Goal: Task Accomplishment & Management: Use online tool/utility

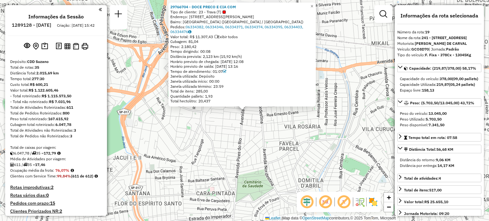
select select "**********"
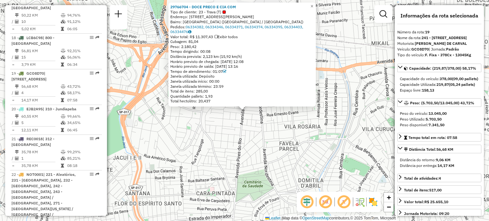
scroll to position [167, 0]
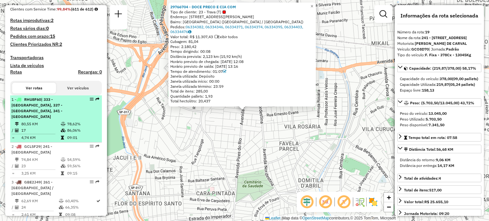
click at [91, 113] on div "1 - RHU8F60 | 333 - [GEOGRAPHIC_DATA], 337 - [GEOGRAPHIC_DATA], 341 - [GEOGRAPH…" at bounding box center [55, 108] width 89 height 23
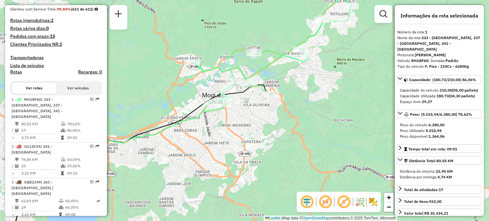
drag, startPoint x: 312, startPoint y: 126, endPoint x: 315, endPoint y: 132, distance: 6.4
click at [315, 132] on div "Janela de atendimento Grade de atendimento Capacidade Transportadoras Veículos …" at bounding box center [244, 110] width 489 height 221
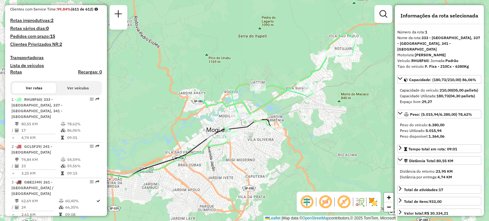
click at [316, 143] on div "Janela de atendimento Grade de atendimento Capacidade Transportadoras Veículos …" at bounding box center [244, 110] width 489 height 221
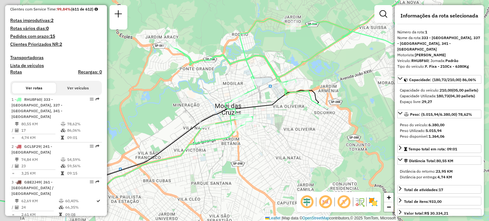
drag, startPoint x: 261, startPoint y: 138, endPoint x: 284, endPoint y: 123, distance: 27.6
click at [296, 137] on div "Janela de atendimento Grade de atendimento Capacidade Transportadoras Veículos …" at bounding box center [244, 110] width 489 height 221
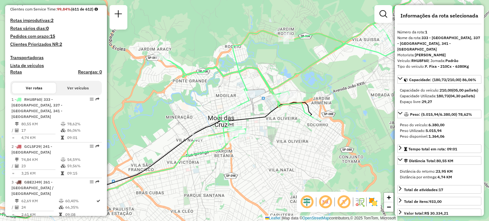
drag, startPoint x: 276, startPoint y: 118, endPoint x: 271, endPoint y: 123, distance: 6.3
click at [271, 123] on div "Janela de atendimento Grade de atendimento Capacidade Transportadoras Veículos …" at bounding box center [244, 110] width 489 height 221
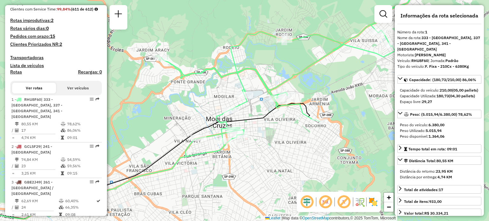
click at [346, 206] on em at bounding box center [343, 201] width 15 height 15
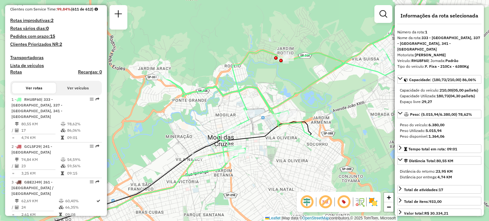
drag, startPoint x: 294, startPoint y: 65, endPoint x: 296, endPoint y: 82, distance: 17.9
click at [296, 82] on div "Janela de atendimento Grade de atendimento Capacidade Transportadoras Veículos …" at bounding box center [244, 110] width 489 height 221
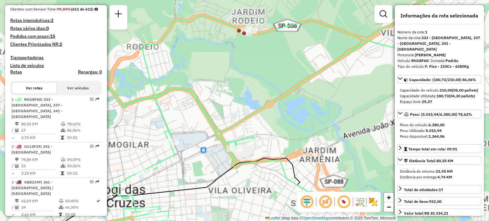
click at [329, 92] on div "Janela de atendimento Grade de atendimento Capacidade Transportadoras Veículos …" at bounding box center [244, 110] width 489 height 221
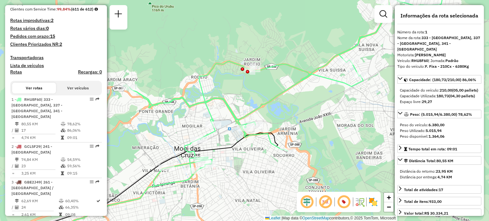
drag, startPoint x: 344, startPoint y: 121, endPoint x: 315, endPoint y: 123, distance: 28.8
click at [315, 123] on div "Janela de atendimento Grade de atendimento Capacidade Transportadoras Veículos …" at bounding box center [244, 110] width 489 height 221
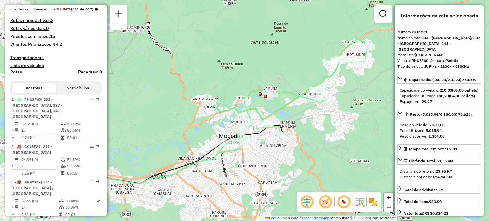
drag, startPoint x: 334, startPoint y: 116, endPoint x: 280, endPoint y: 116, distance: 54.7
click at [280, 116] on div "Janela de atendimento Grade de atendimento Capacidade Transportadoras Veículos …" at bounding box center [244, 110] width 489 height 221
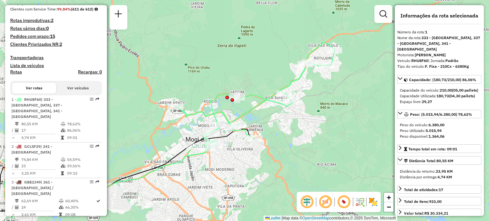
click at [337, 85] on div "Janela de atendimento Grade de atendimento Capacidade Transportadoras Veículos …" at bounding box center [244, 110] width 489 height 221
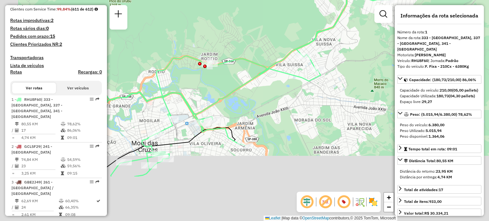
drag, startPoint x: 265, startPoint y: 104, endPoint x: 274, endPoint y: 88, distance: 19.1
click at [274, 88] on div "Janela de atendimento Grade de atendimento Capacidade Transportadoras Veículos …" at bounding box center [244, 110] width 489 height 221
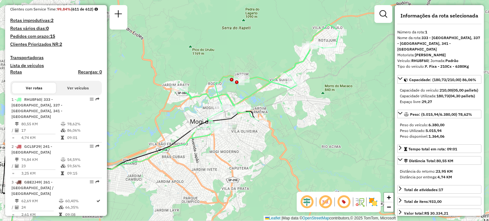
click at [249, 138] on div "Rota 1 - Placa RHU8F60 29733639 - [PERSON_NAME] P Janela de atendimento Grade d…" at bounding box center [244, 110] width 489 height 221
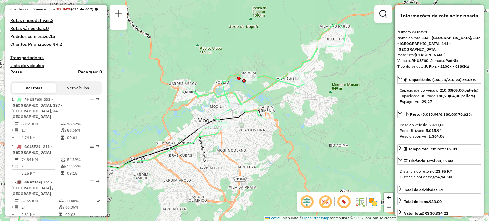
click at [345, 204] on em at bounding box center [343, 201] width 15 height 15
click at [344, 204] on em at bounding box center [343, 201] width 15 height 15
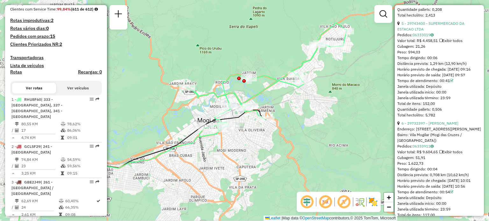
scroll to position [700, 0]
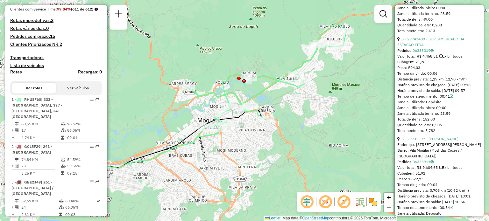
drag, startPoint x: 426, startPoint y: 59, endPoint x: 397, endPoint y: 56, distance: 30.1
click at [397, 56] on div "**********" at bounding box center [439, 110] width 89 height 211
drag, startPoint x: 428, startPoint y: 62, endPoint x: 396, endPoint y: 53, distance: 33.7
click at [396, 53] on div "**********" at bounding box center [439, 110] width 89 height 211
copy div "5 - 29743400 - SUPERMERCADO DA ESTACAO LTDA"
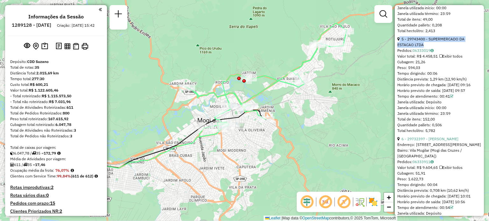
scroll to position [0, 0]
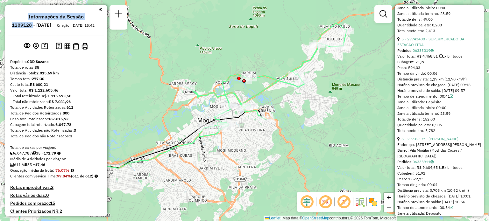
drag, startPoint x: 30, startPoint y: 22, endPoint x: 51, endPoint y: 26, distance: 21.0
click at [51, 26] on ul "Informações da Sessão 1289128 - [DATE] Criação: [DATE] 15:42" at bounding box center [56, 22] width 97 height 17
click at [51, 26] on h6 "1289128 - [DATE]" at bounding box center [31, 25] width 39 height 6
copy h6 "1289128"
drag, startPoint x: 28, startPoint y: 24, endPoint x: 50, endPoint y: 24, distance: 21.3
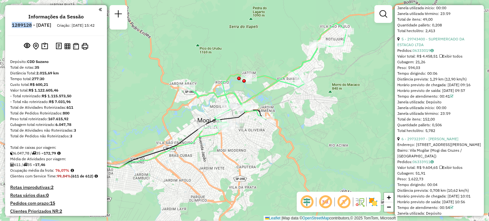
click at [50, 24] on li "1289128 - [DATE]" at bounding box center [31, 26] width 43 height 8
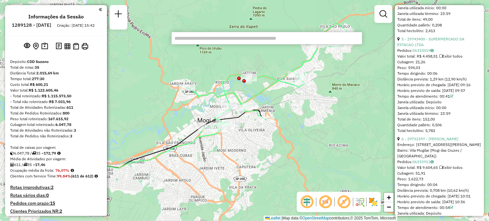
scroll to position [167, 0]
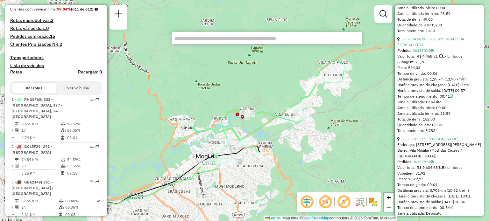
drag, startPoint x: 294, startPoint y: 108, endPoint x: 291, endPoint y: 125, distance: 17.1
click at [292, 140] on div "Janela de atendimento Grade de atendimento Capacidade Transportadoras Veículos …" at bounding box center [244, 110] width 489 height 221
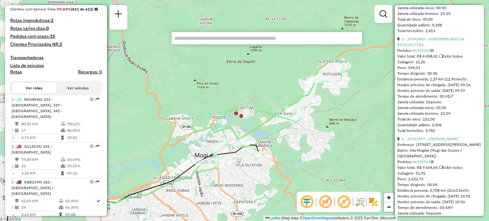
click at [289, 66] on div "Rota 1 - Placa RHU8F60 29701150 - AVICOLA MIYA LTDA - Rota 1 - Placa RHU8F60 29…" at bounding box center [244, 110] width 489 height 221
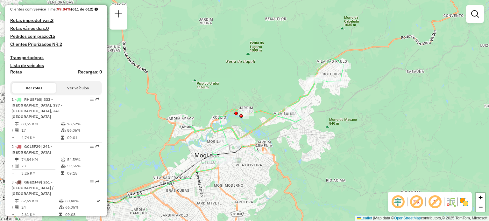
click at [288, 66] on div "Janela de atendimento Grade de atendimento Capacidade Transportadoras Veículos …" at bounding box center [244, 110] width 489 height 221
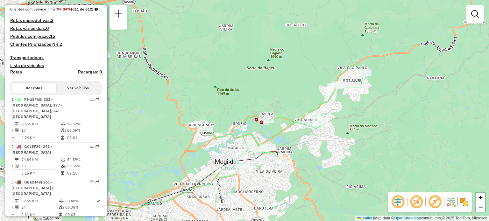
drag, startPoint x: 319, startPoint y: 151, endPoint x: 304, endPoint y: 132, distance: 24.1
click at [304, 132] on div "Janela de atendimento Grade de atendimento Capacidade Transportadoras Veículos …" at bounding box center [244, 110] width 489 height 221
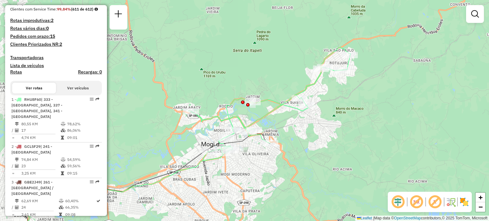
click at [176, 120] on div "Janela de atendimento Grade de atendimento Capacidade Transportadoras Veículos …" at bounding box center [244, 110] width 489 height 221
